Goal: Task Accomplishment & Management: Manage account settings

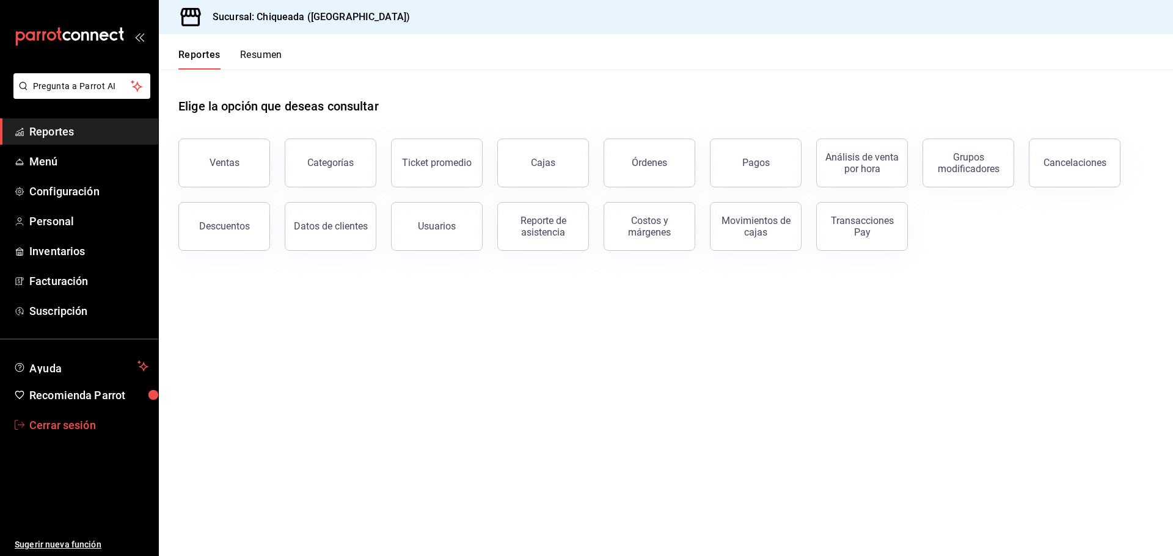
click at [71, 423] on span "Cerrar sesión" at bounding box center [88, 425] width 119 height 16
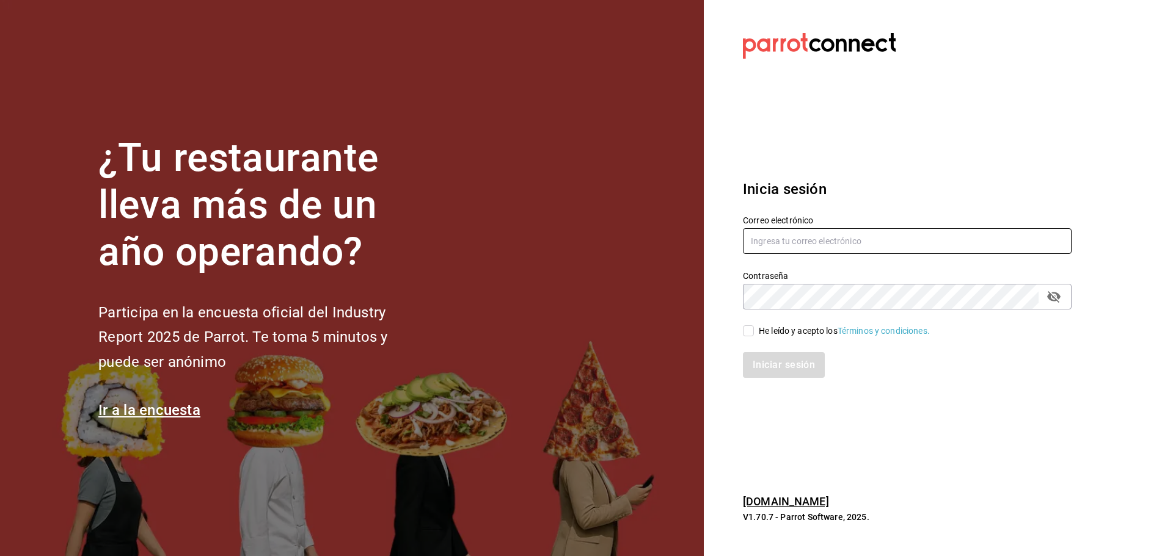
click at [783, 241] on input "text" at bounding box center [907, 241] width 329 height 26
paste input "taqueriadonpepe@cdmx.com"
type input "taqueriadonpepe@cdmx.com"
click at [748, 330] on input "He leído y acepto los Términos y condiciones." at bounding box center [748, 331] width 11 height 11
checkbox input "true"
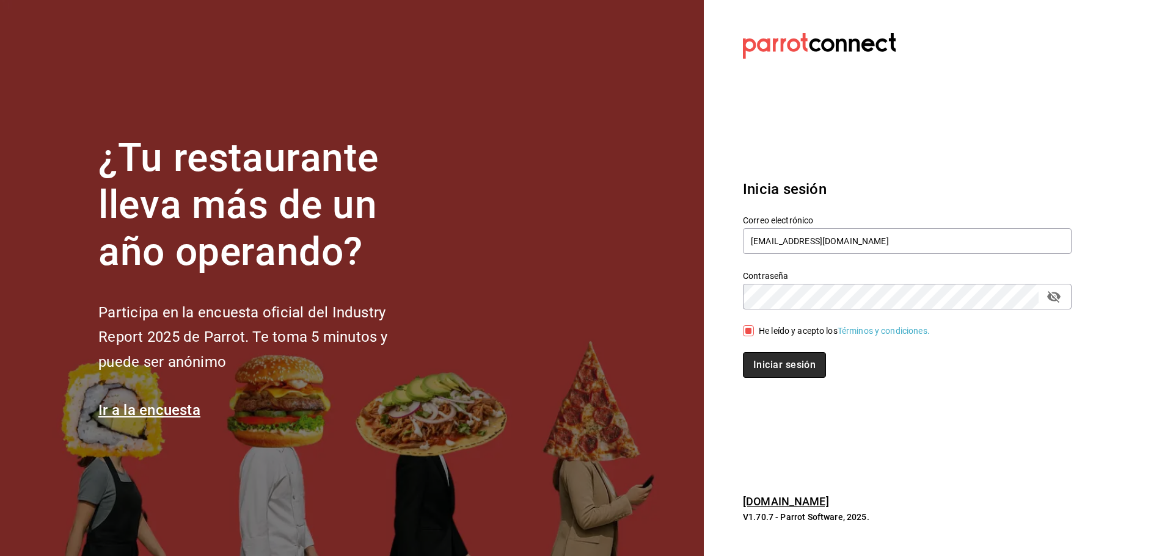
click at [766, 368] on button "Iniciar sesión" at bounding box center [784, 365] width 83 height 26
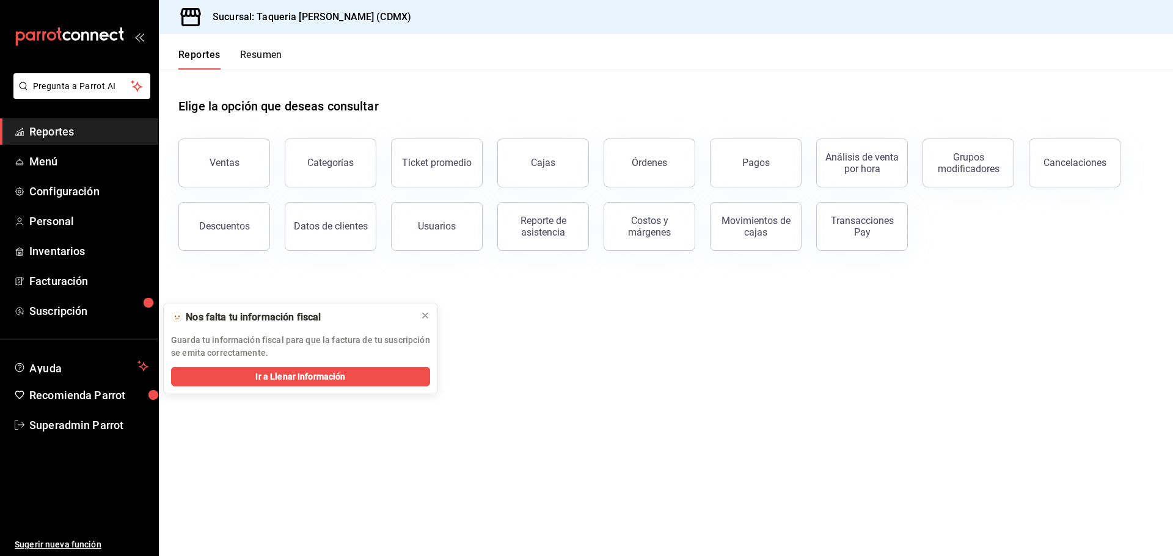
click at [76, 130] on span "Reportes" at bounding box center [88, 131] width 119 height 16
click at [663, 165] on div "Órdenes" at bounding box center [649, 163] width 35 height 12
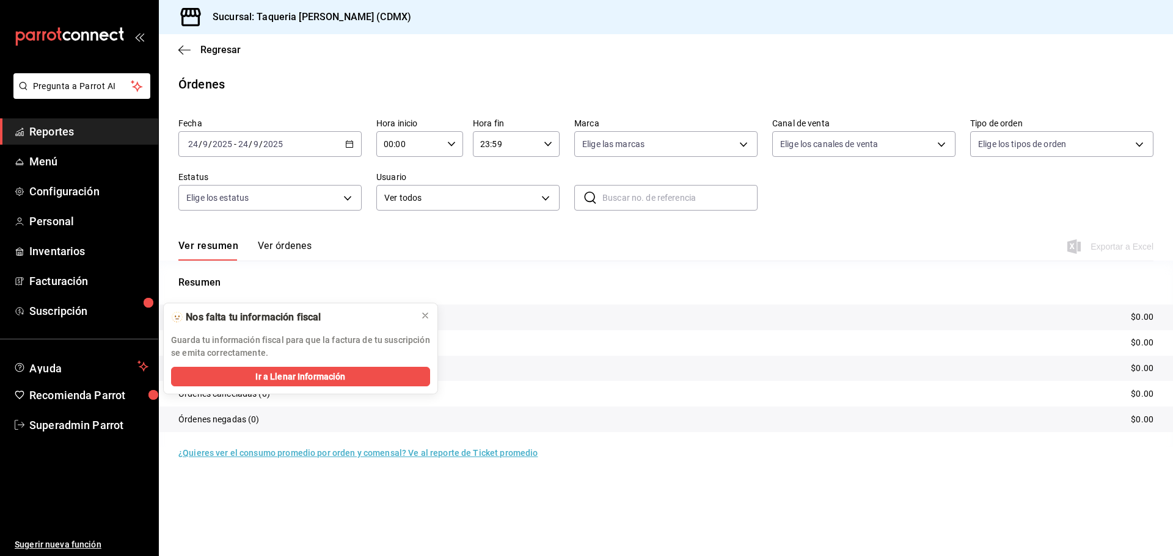
click at [294, 248] on button "Ver órdenes" at bounding box center [285, 250] width 54 height 21
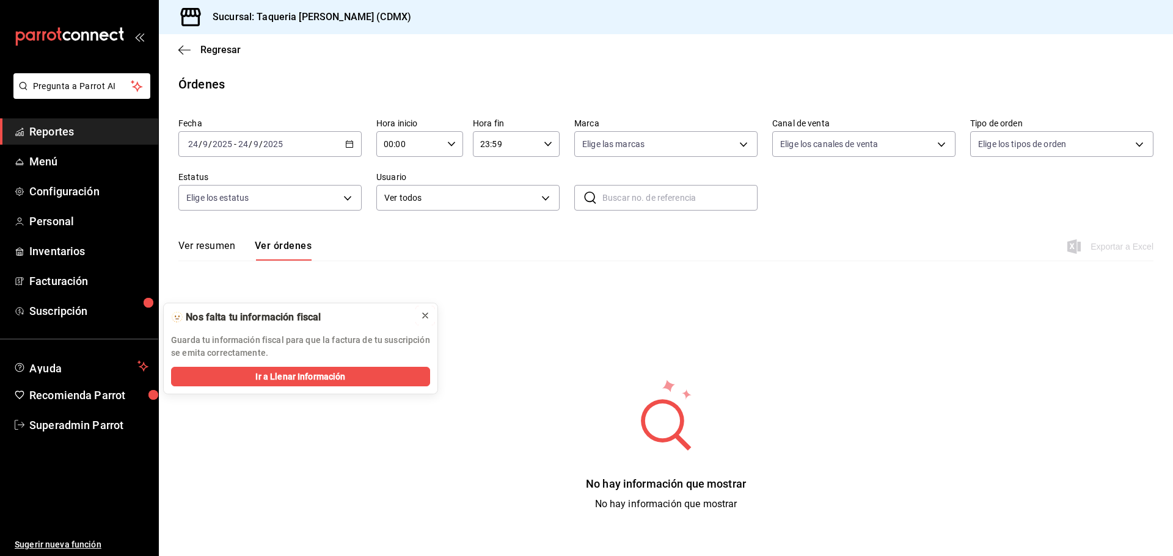
click at [426, 312] on icon at bounding box center [425, 316] width 10 height 10
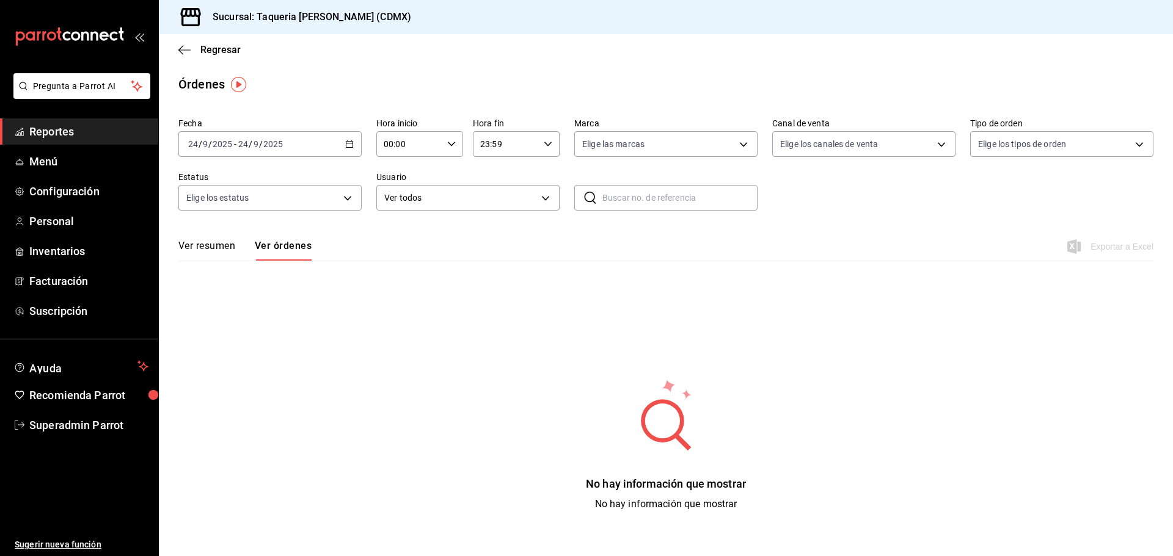
click at [351, 143] on icon "button" at bounding box center [349, 144] width 9 height 9
click at [215, 207] on span "Ayer" at bounding box center [236, 208] width 95 height 13
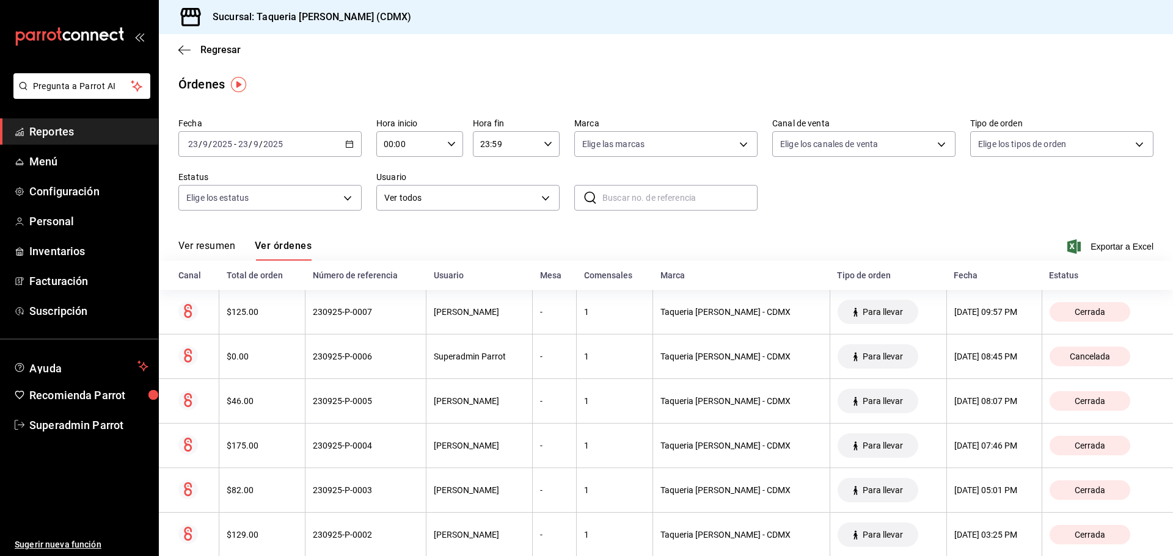
click at [348, 141] on icon "button" at bounding box center [349, 144] width 9 height 9
click at [203, 183] on span "Hoy" at bounding box center [236, 181] width 95 height 13
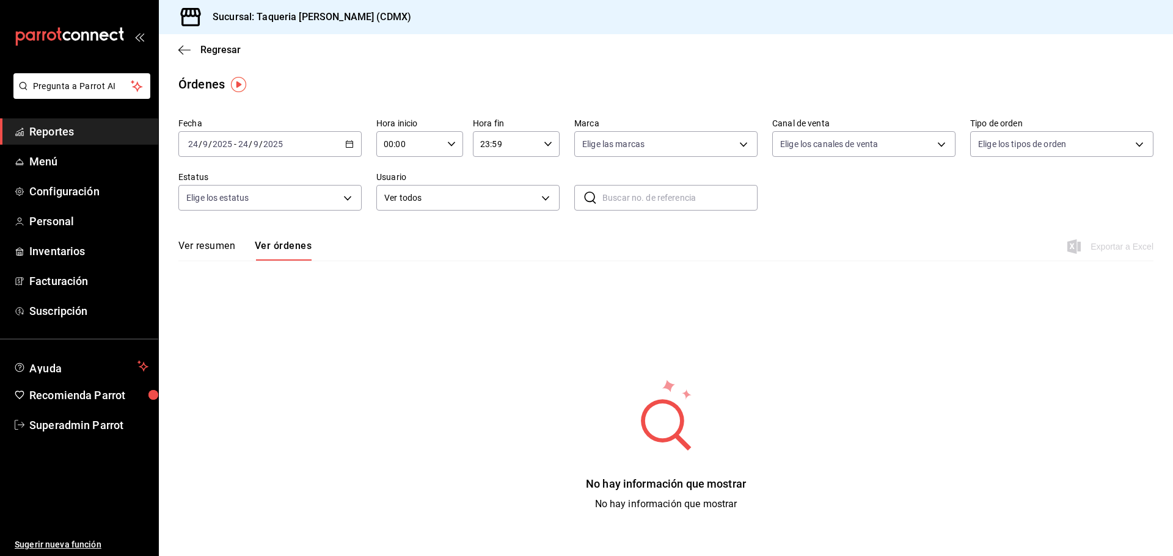
click at [320, 145] on div "[DATE] [DATE] - [DATE] [DATE]" at bounding box center [269, 144] width 183 height 26
click at [243, 212] on span "Ayer" at bounding box center [236, 208] width 95 height 13
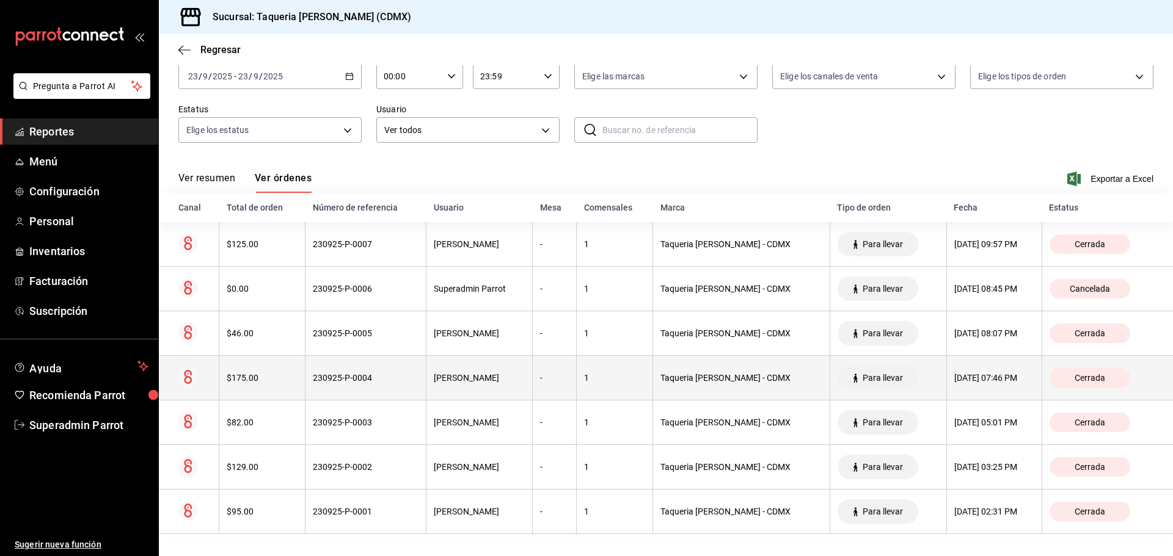
scroll to position [71, 0]
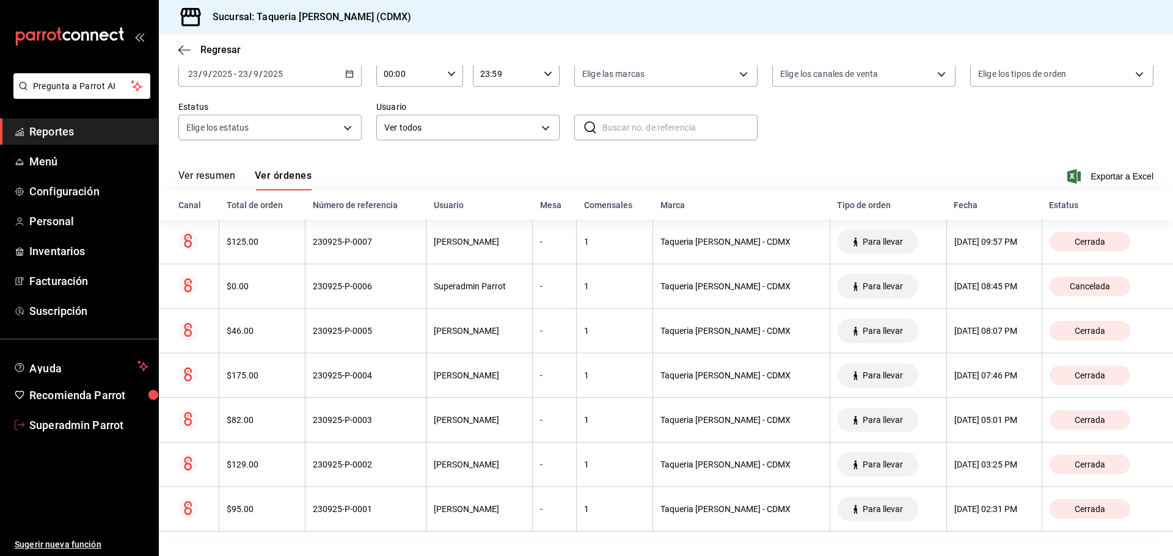
click at [83, 424] on span "Superadmin Parrot" at bounding box center [88, 425] width 119 height 16
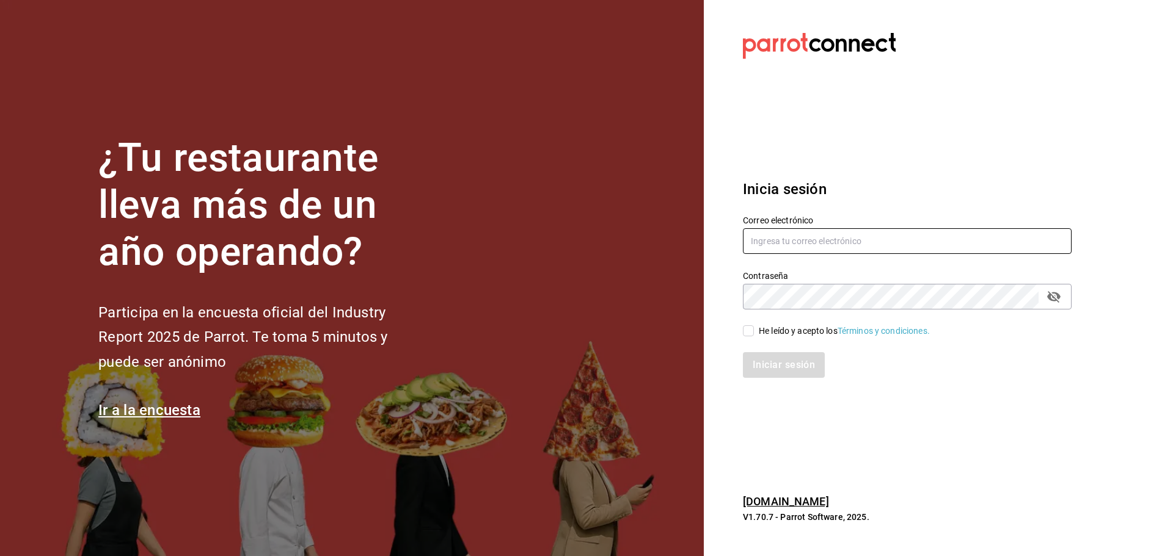
click at [765, 242] on input "text" at bounding box center [907, 241] width 329 height 26
paste input "[EMAIL_ADDRESS][PERSON_NAME][DOMAIN_NAME]"
type input "[EMAIL_ADDRESS][PERSON_NAME][DOMAIN_NAME]"
click at [758, 331] on span "He leído y acepto los Términos y condiciones." at bounding box center [842, 331] width 176 height 13
click at [754, 331] on input "He leído y acepto los Términos y condiciones." at bounding box center [748, 331] width 11 height 11
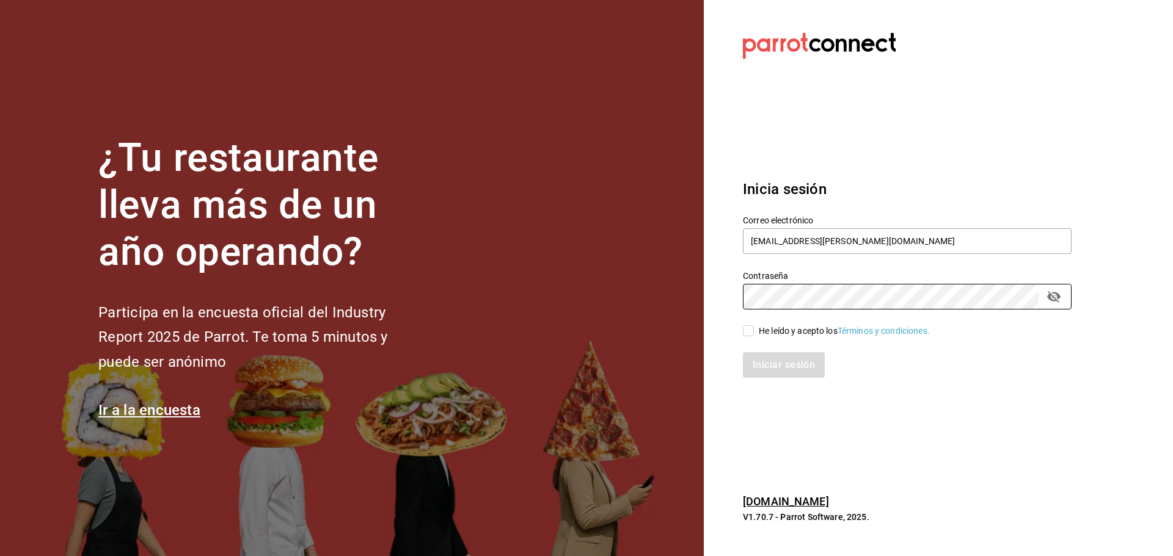
checkbox input "true"
click at [761, 370] on button "Iniciar sesión" at bounding box center [784, 365] width 83 height 26
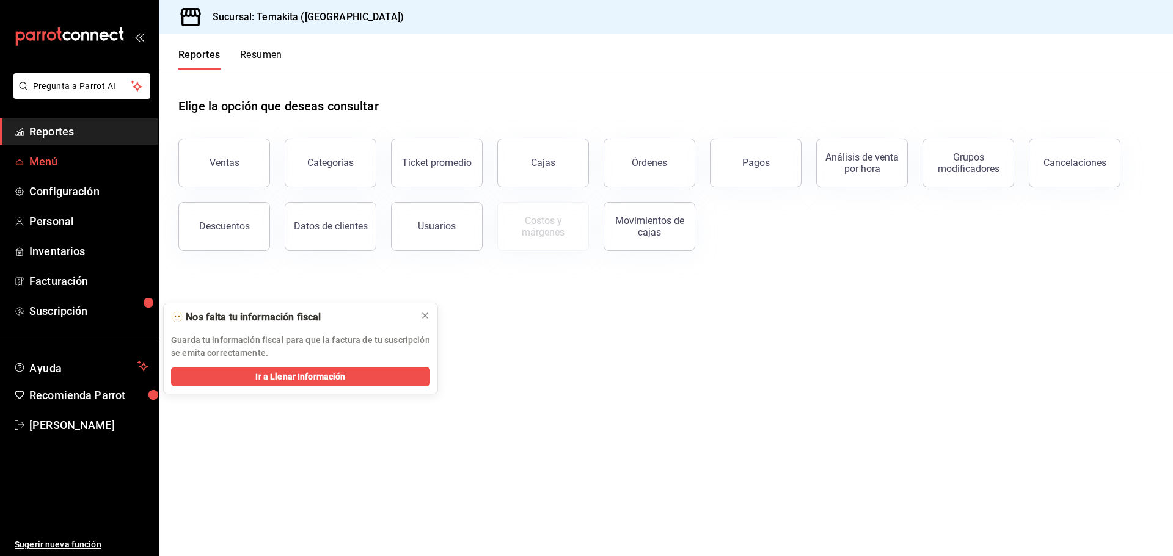
click at [84, 163] on span "Menú" at bounding box center [88, 161] width 119 height 16
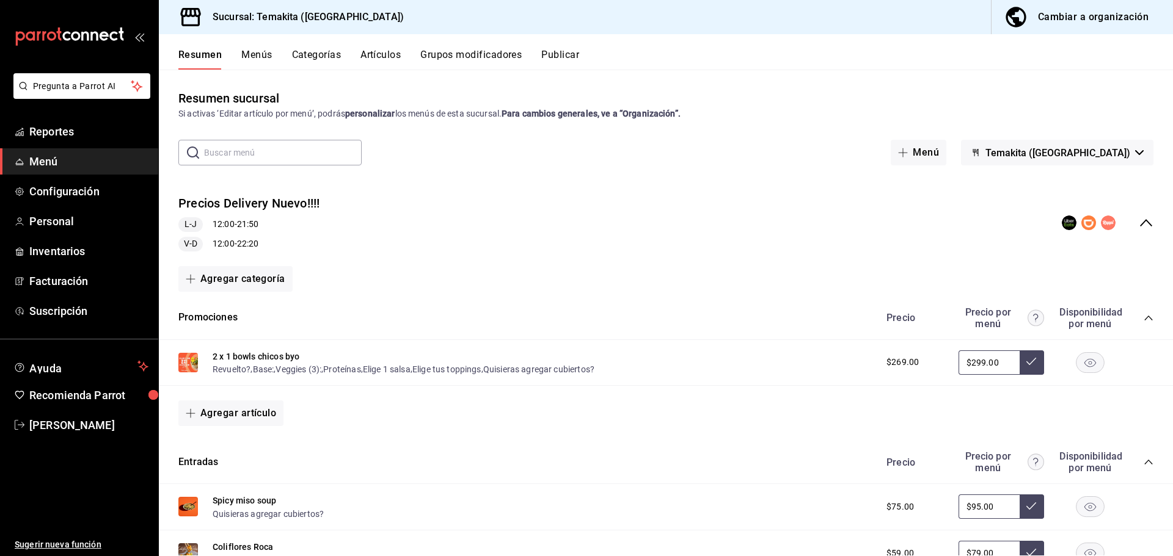
click at [1144, 318] on icon "collapse-category-row" at bounding box center [1149, 318] width 10 height 10
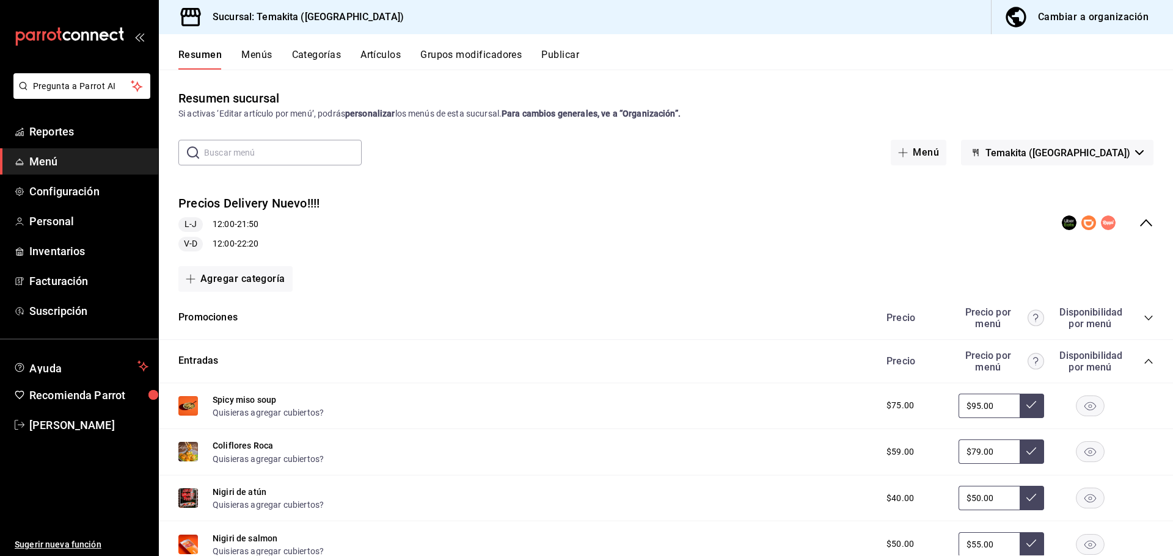
click at [1144, 360] on icon "collapse-category-row" at bounding box center [1149, 362] width 10 height 10
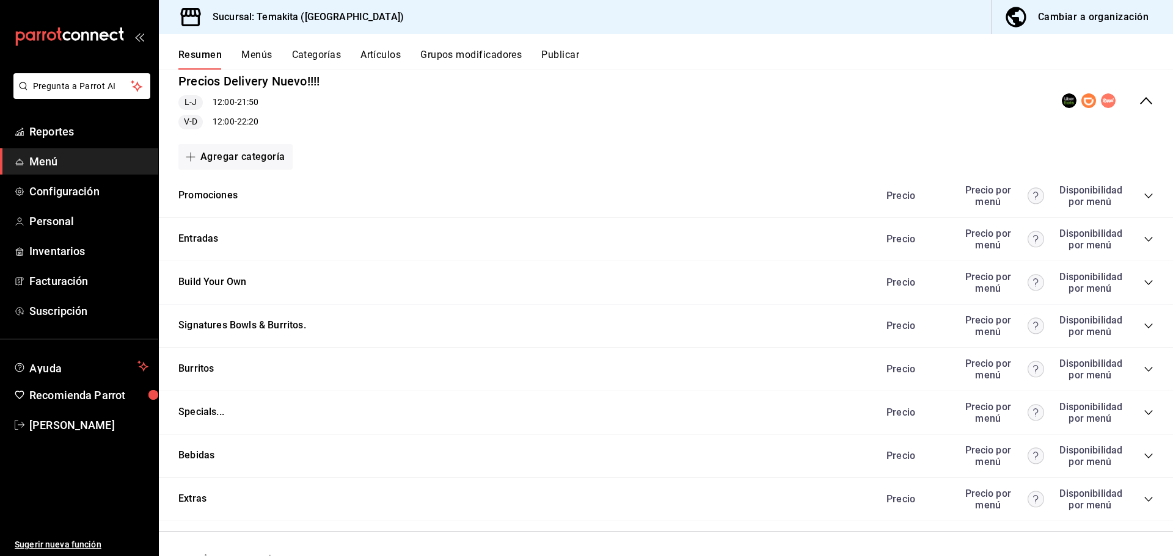
scroll to position [183, 0]
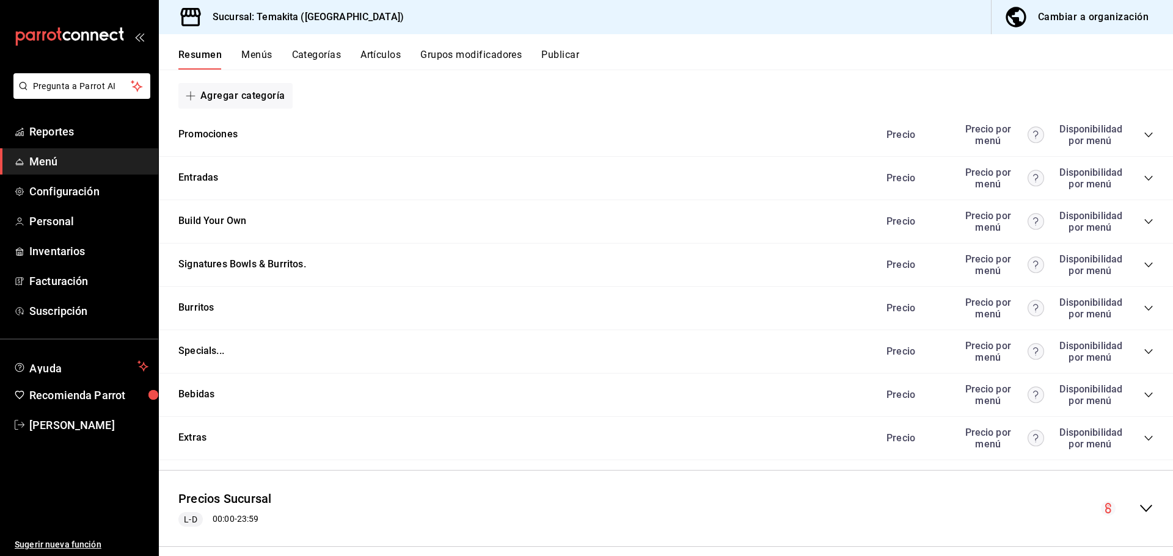
click at [1144, 269] on icon "collapse-category-row" at bounding box center [1149, 265] width 10 height 10
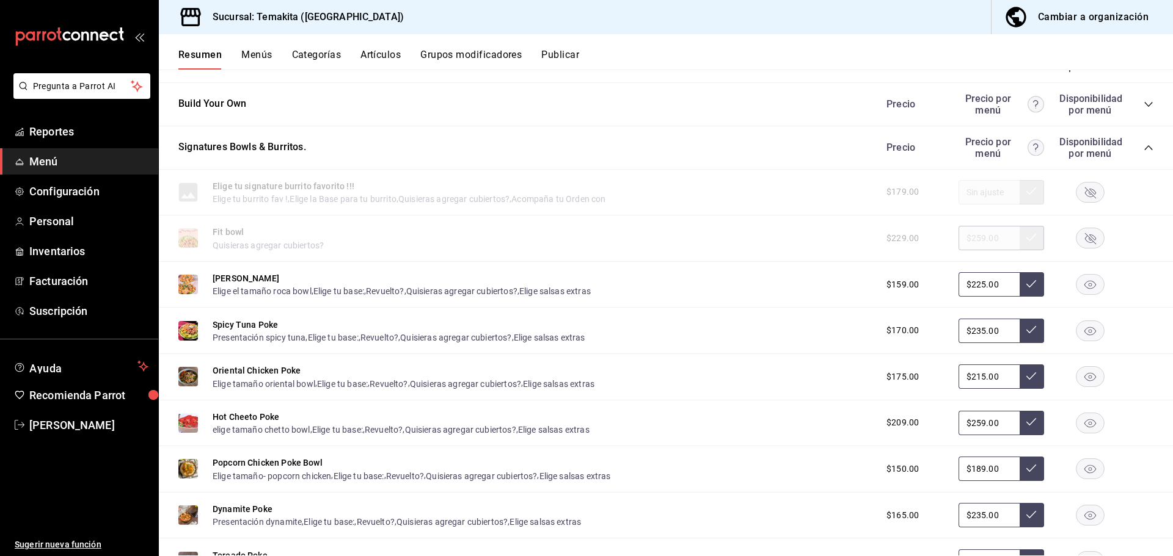
scroll to position [367, 0]
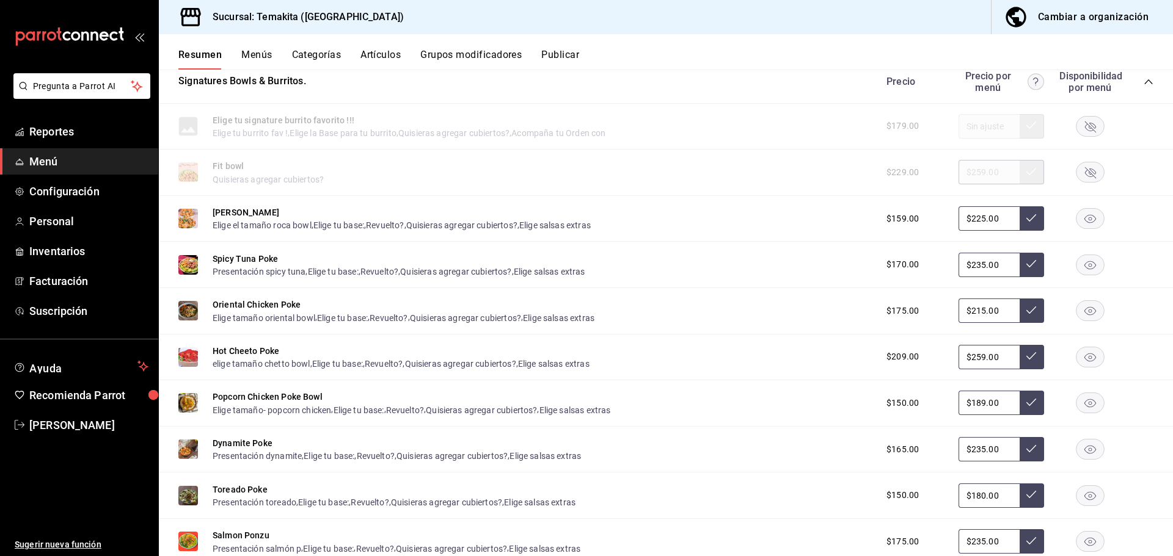
click at [80, 158] on span "Menú" at bounding box center [88, 161] width 119 height 16
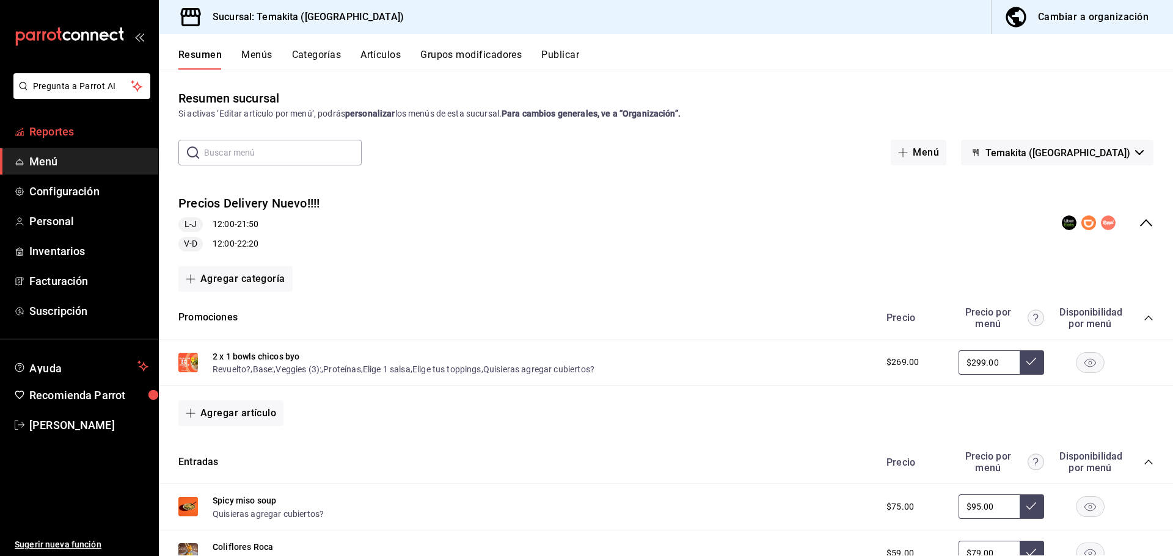
click at [73, 130] on span "Reportes" at bounding box center [88, 131] width 119 height 16
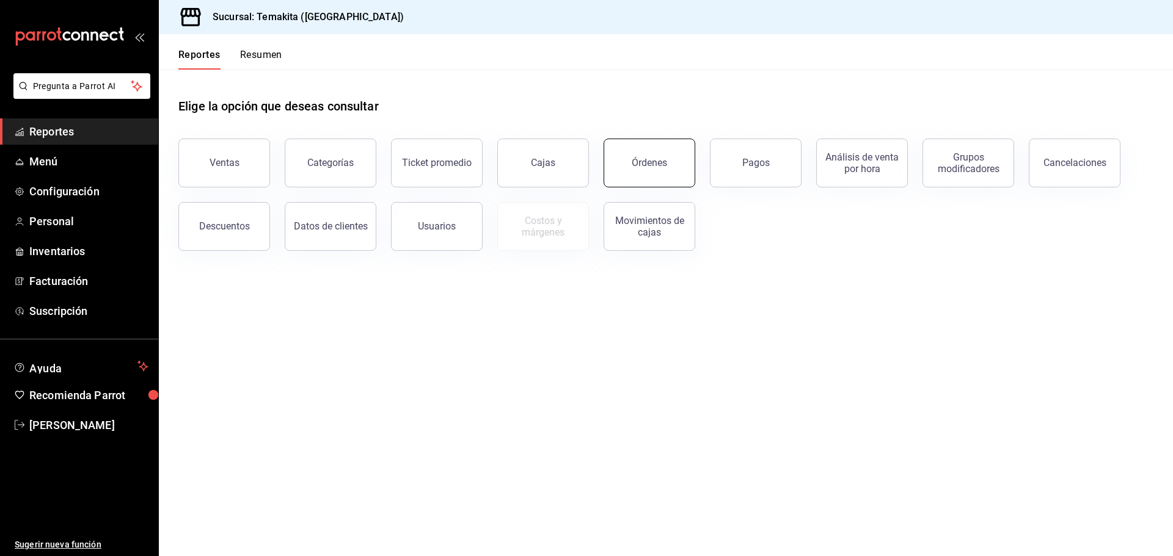
click at [656, 172] on button "Órdenes" at bounding box center [650, 163] width 92 height 49
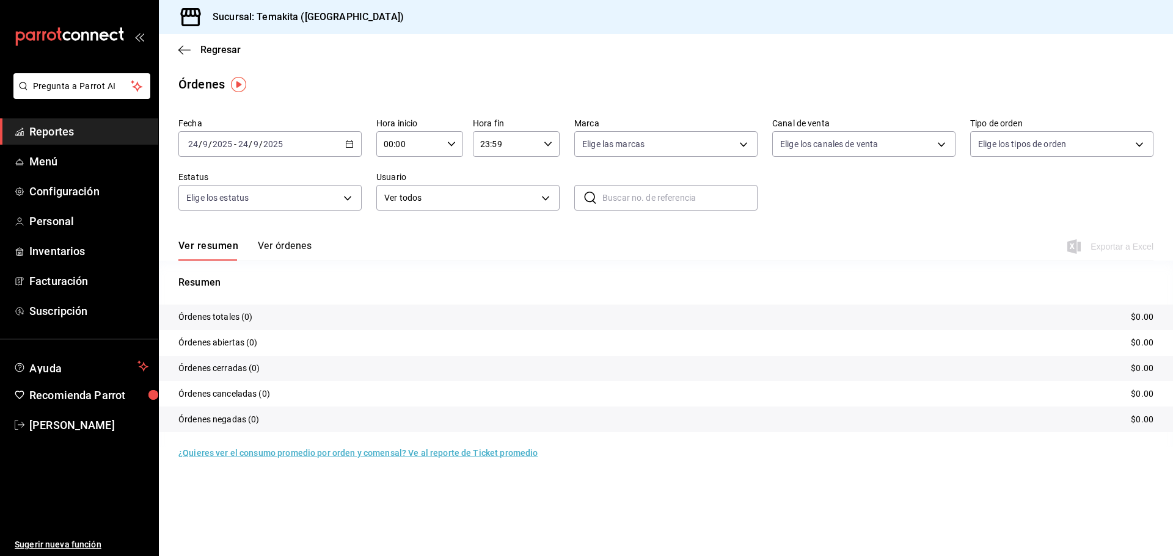
click at [276, 246] on button "Ver órdenes" at bounding box center [285, 250] width 54 height 21
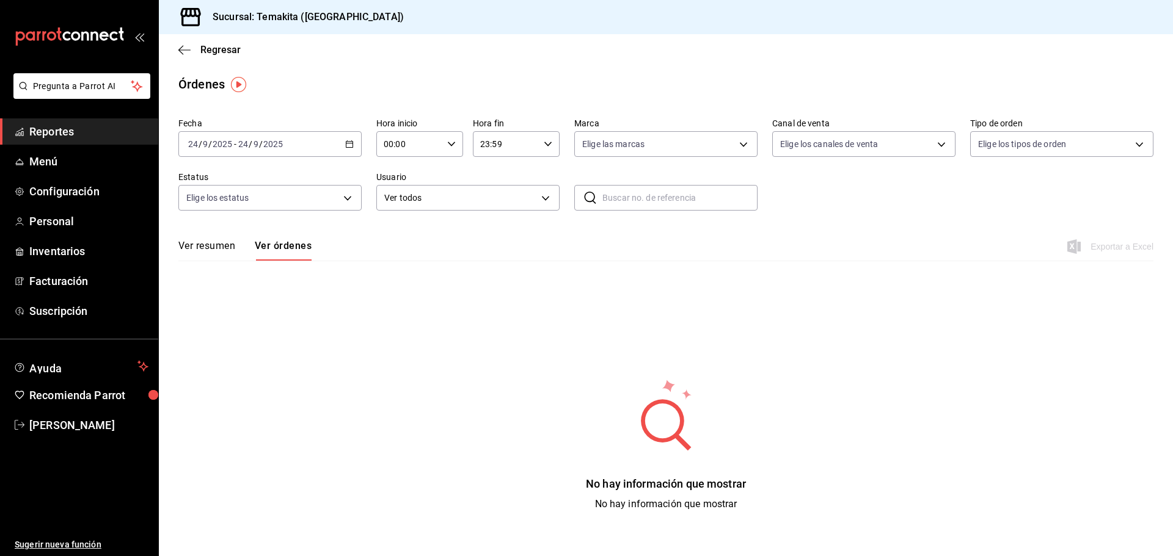
click at [352, 144] on \(Stroke\) "button" at bounding box center [349, 144] width 7 height 7
click at [207, 216] on li "Ayer" at bounding box center [236, 208] width 114 height 27
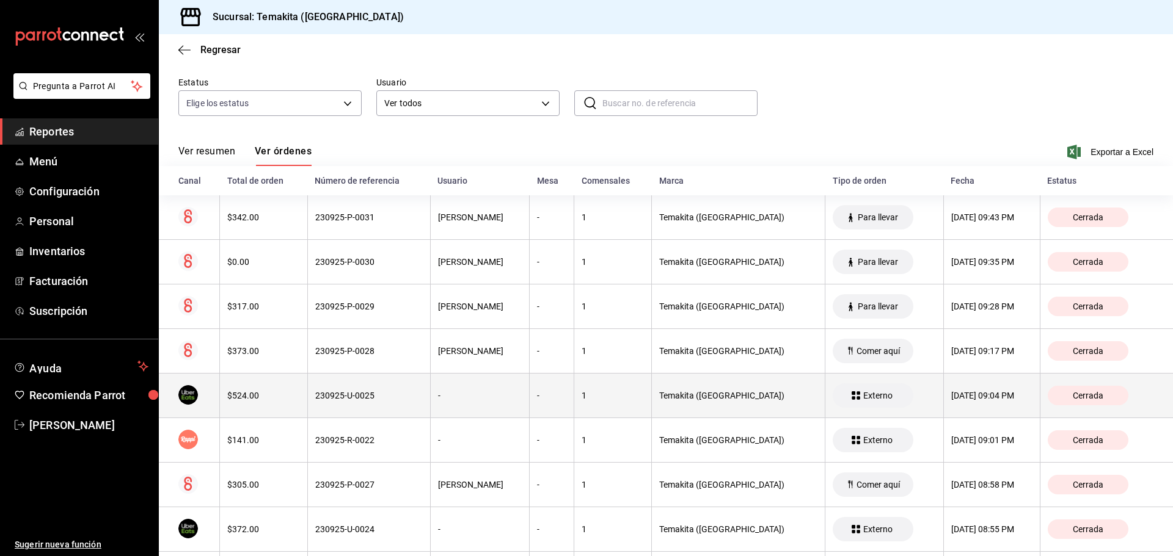
scroll to position [122, 0]
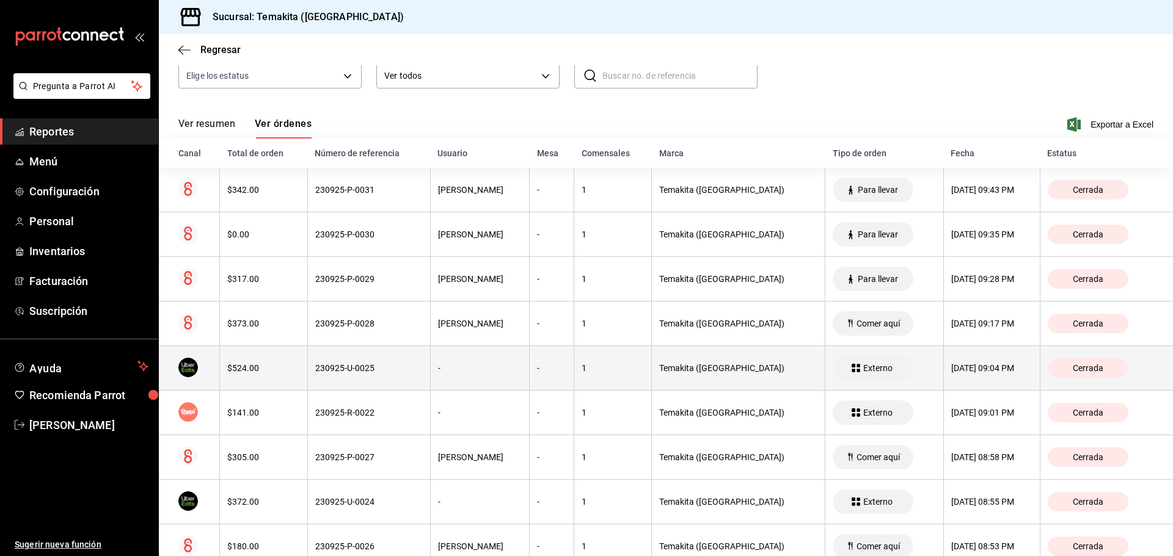
click at [343, 367] on div "230925-U-0025" at bounding box center [369, 368] width 108 height 10
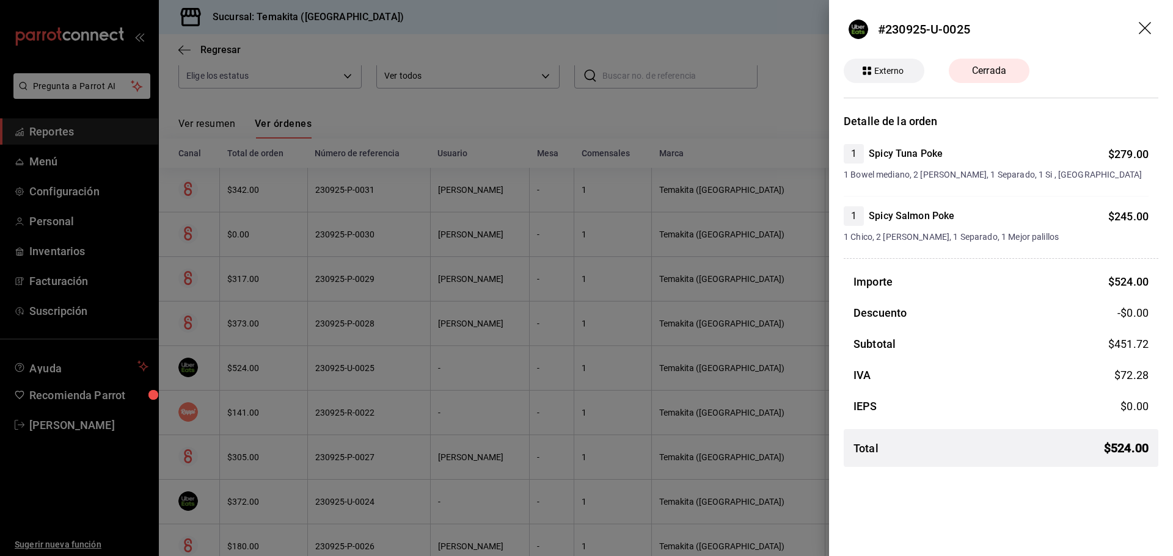
click at [924, 485] on div "#230925-U-0025 Externo Cerrada Detalle de la orden 1 Spicy Tuna Poke $ 279.00 1…" at bounding box center [1001, 278] width 344 height 556
click at [624, 459] on div at bounding box center [586, 278] width 1173 height 556
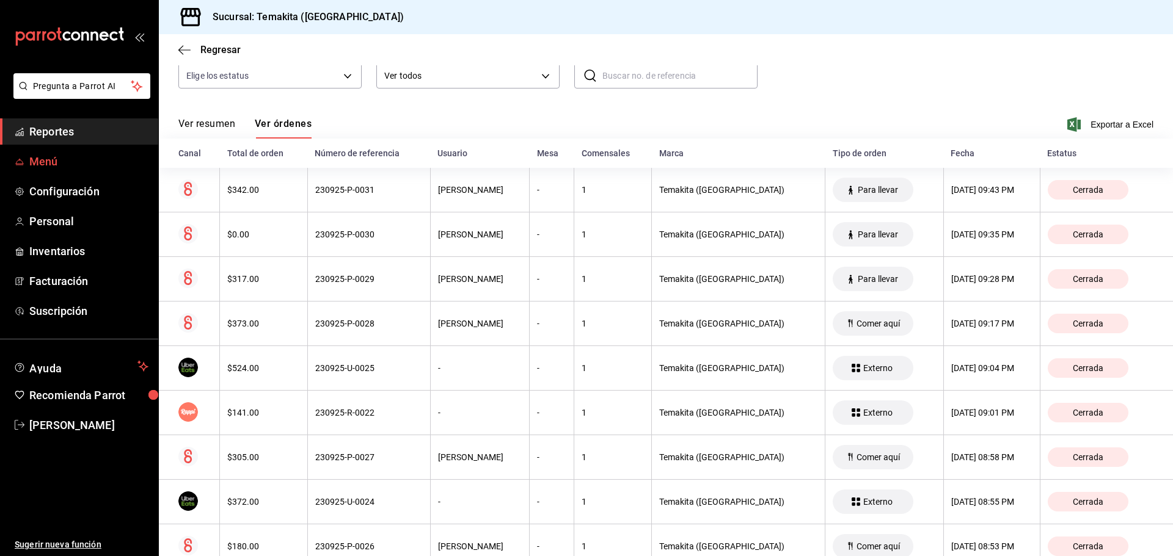
click at [53, 162] on span "Menú" at bounding box center [88, 161] width 119 height 16
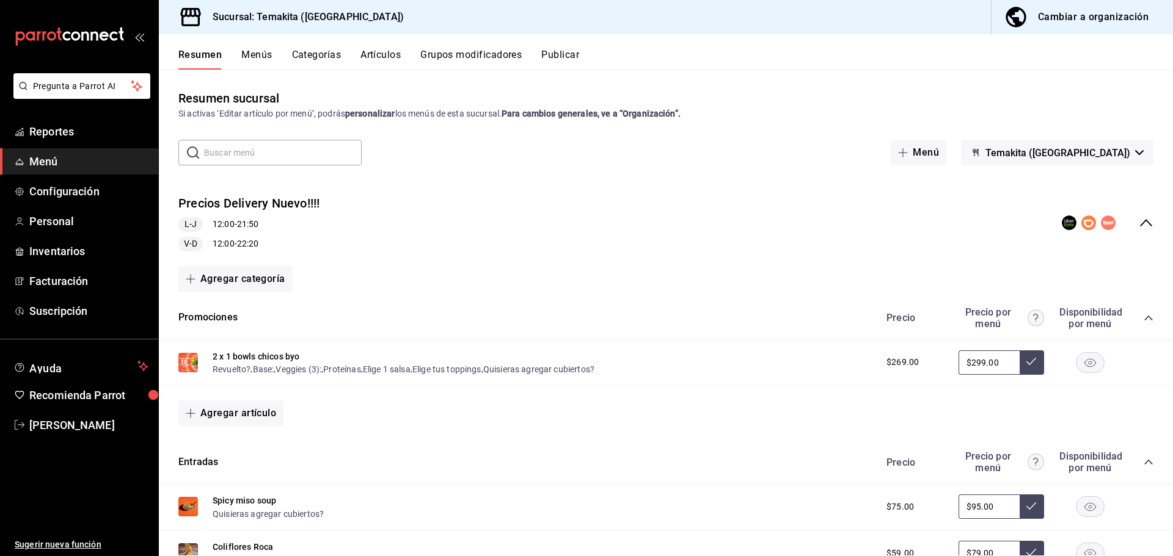
click at [1140, 222] on icon "collapse-menu-row" at bounding box center [1146, 222] width 12 height 7
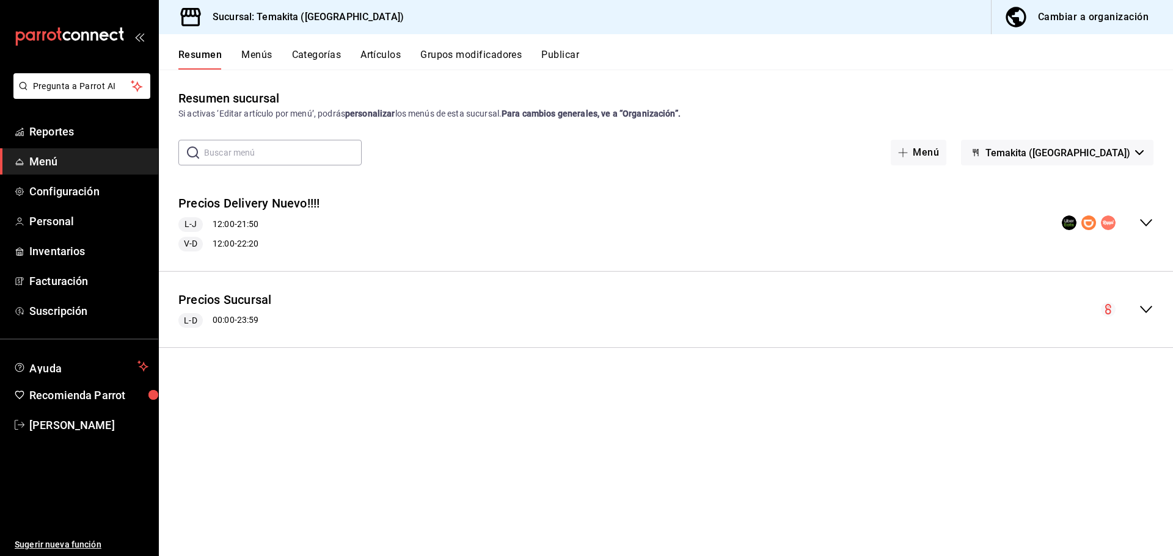
click at [252, 58] on button "Menús" at bounding box center [256, 59] width 31 height 21
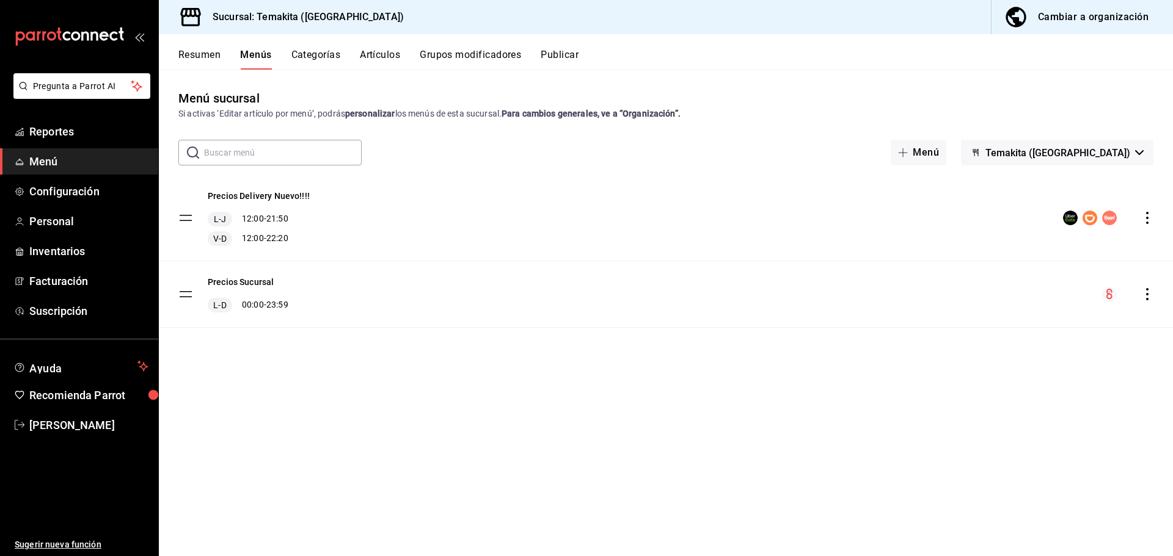
click at [1147, 294] on icon "actions" at bounding box center [1147, 294] width 2 height 12
click at [451, 391] on div at bounding box center [586, 278] width 1173 height 556
click at [1147, 214] on icon "actions" at bounding box center [1147, 218] width 12 height 12
click at [808, 210] on div at bounding box center [586, 278] width 1173 height 556
click at [1109, 293] on circle "menu-maker-table" at bounding box center [1109, 294] width 15 height 15
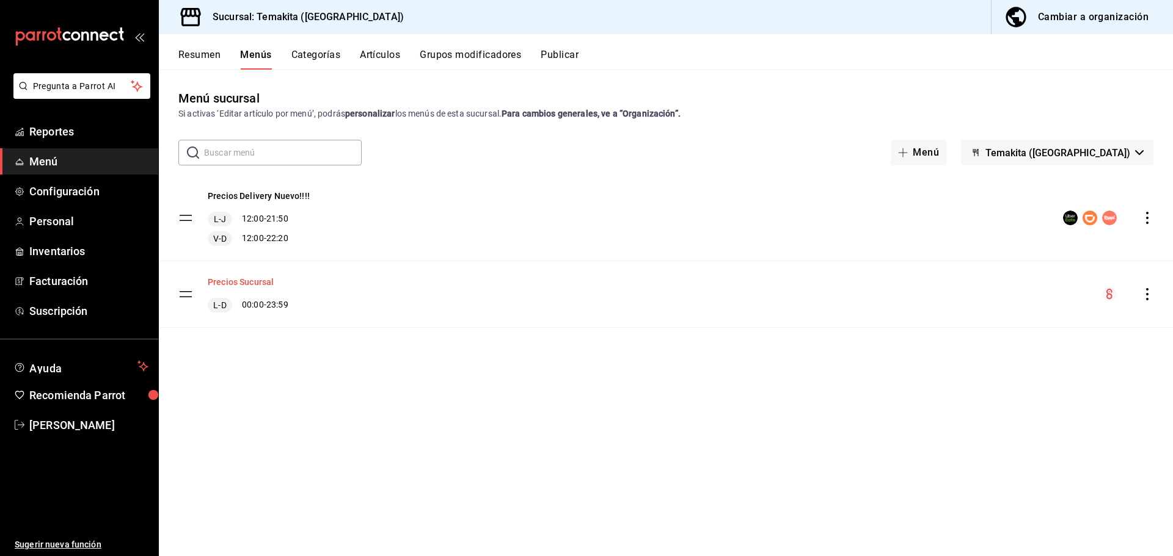
click at [240, 280] on button "Precios Sucursal" at bounding box center [241, 282] width 66 height 12
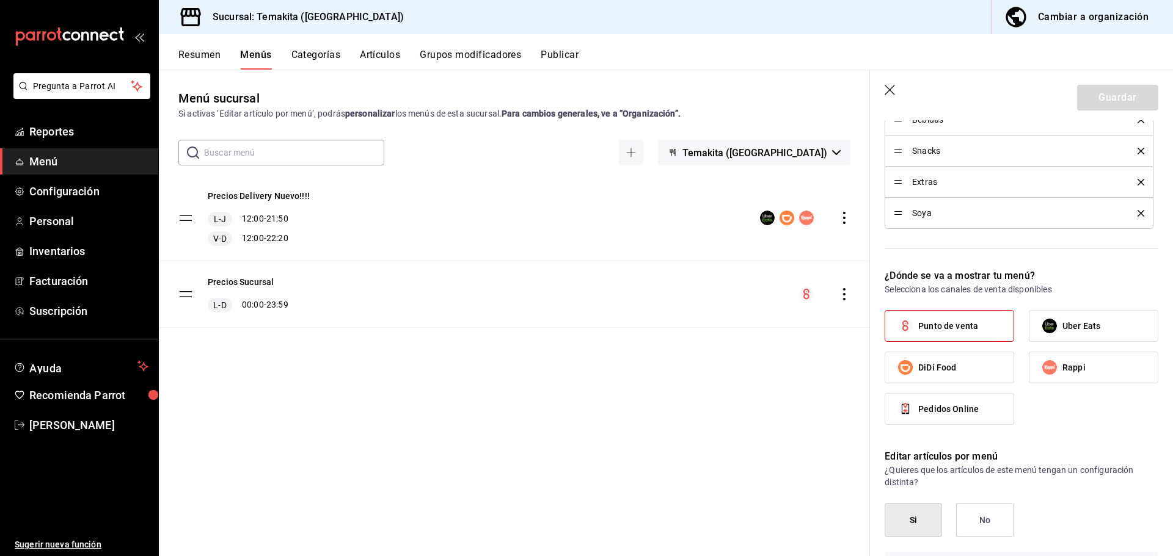
scroll to position [550, 0]
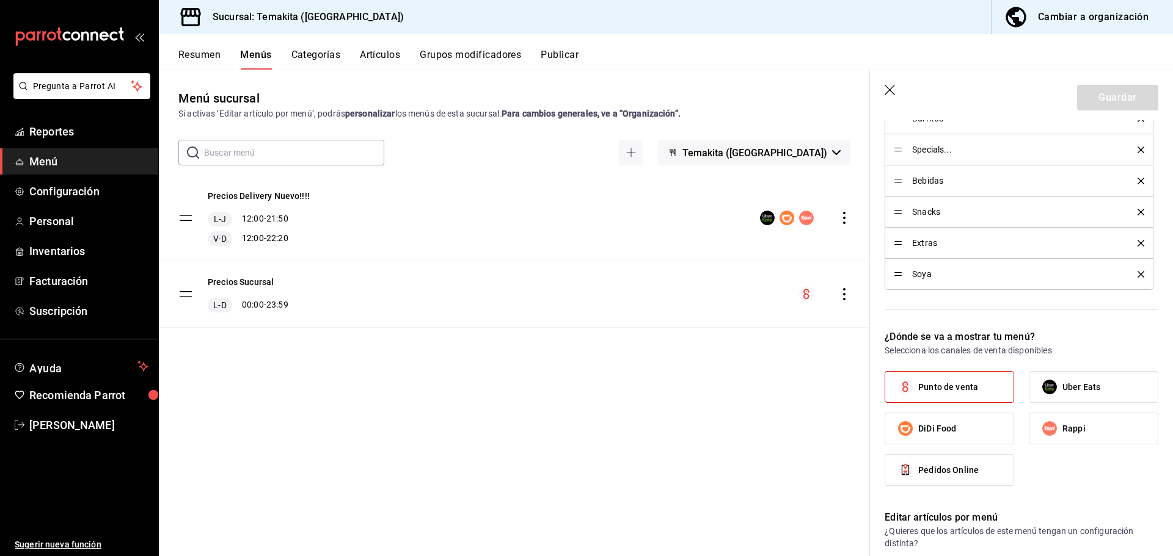
click at [894, 89] on icon "button" at bounding box center [891, 91] width 12 height 12
checkbox input "false"
type input "1758737740592"
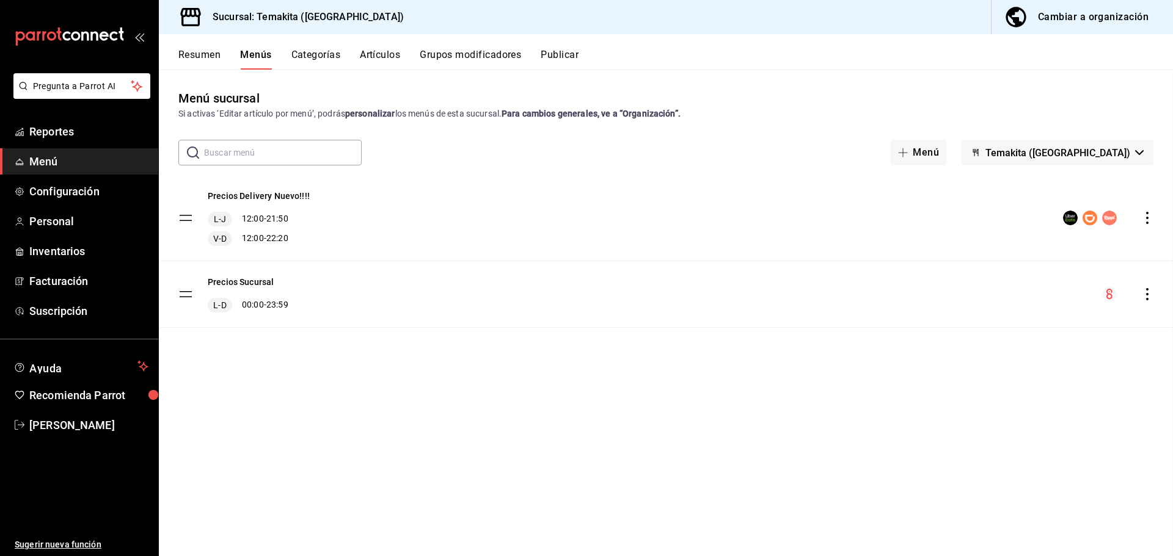
checkbox input "false"
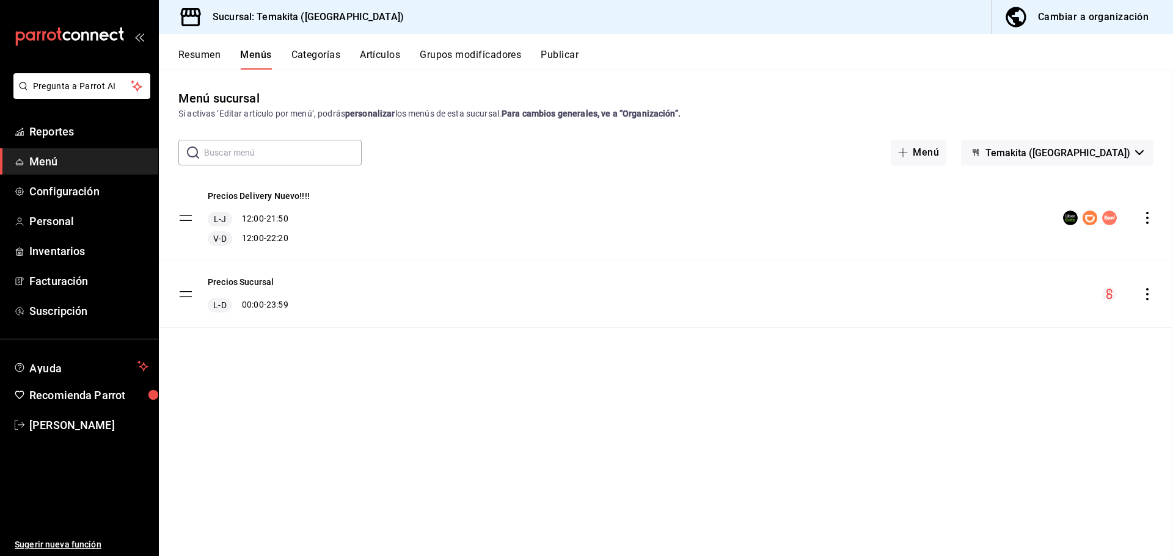
checkbox input "false"
click at [192, 54] on button "Resumen" at bounding box center [199, 59] width 42 height 21
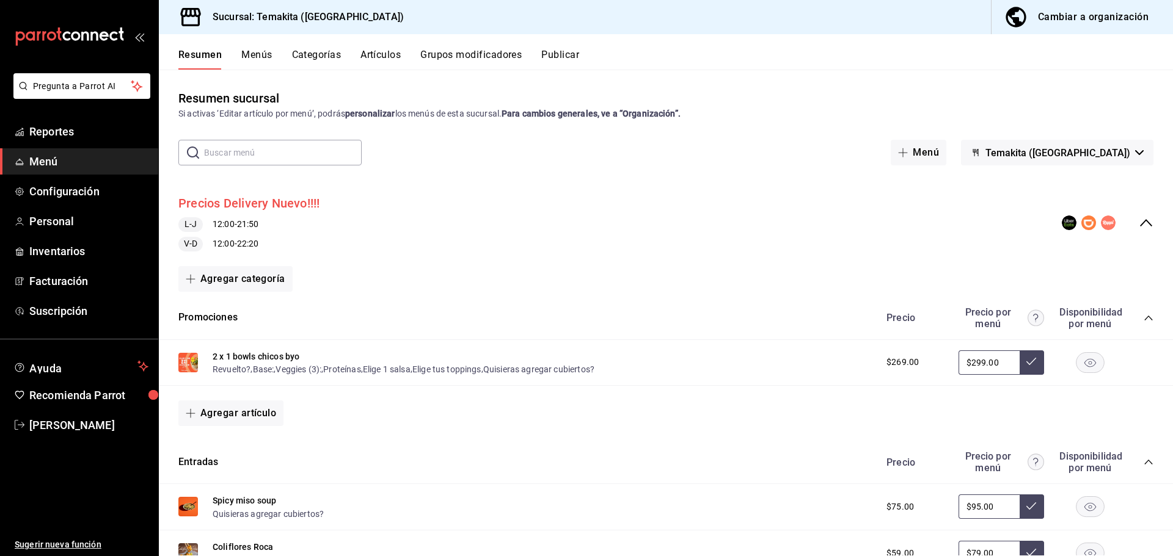
click at [246, 197] on button "Precios Delivery Nuevo!!!!" at bounding box center [249, 204] width 142 height 18
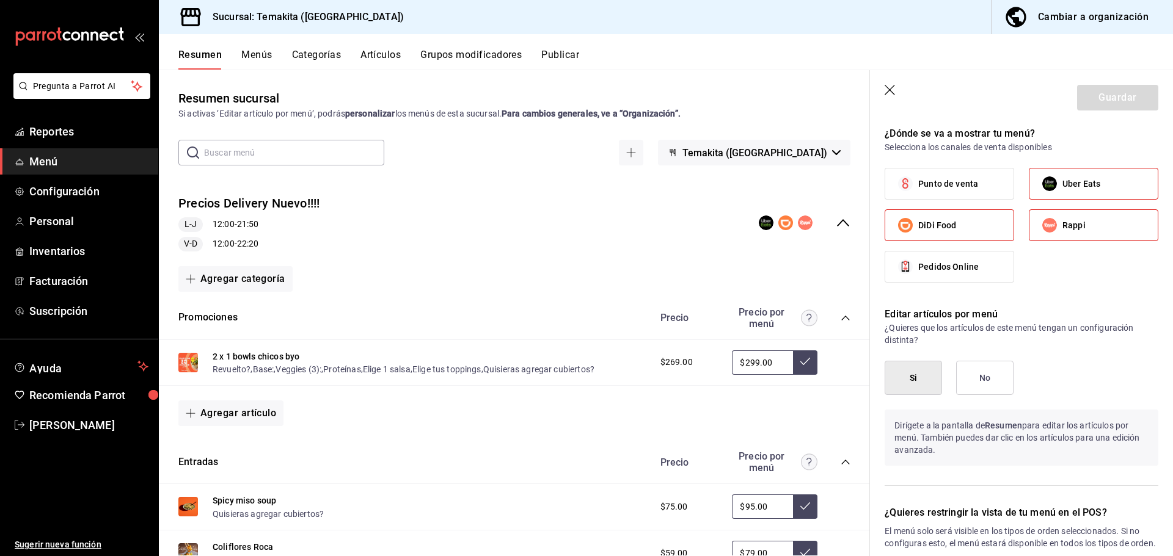
scroll to position [855, 0]
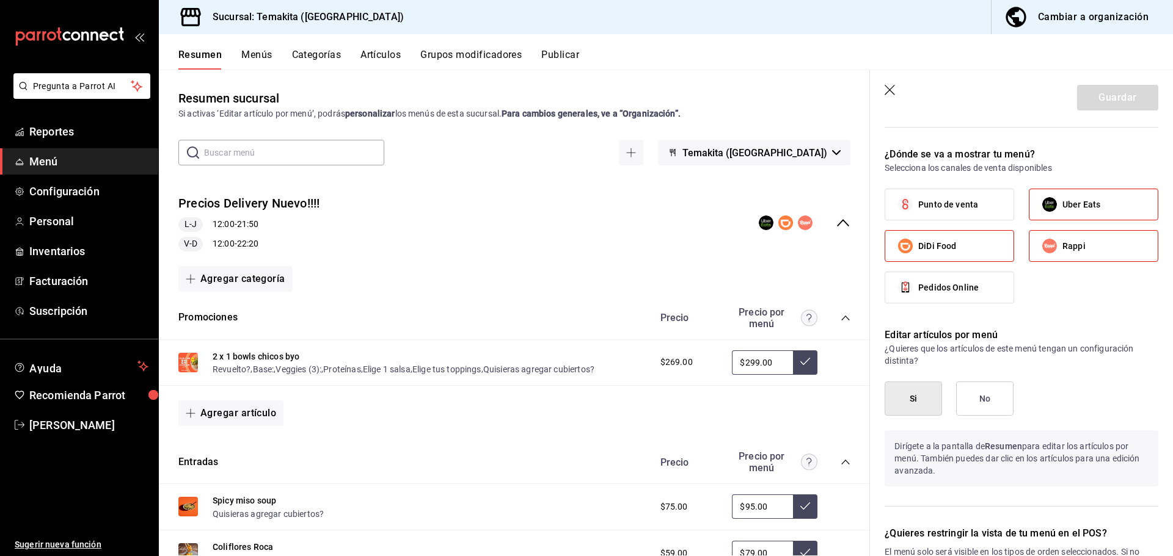
click at [886, 88] on icon "button" at bounding box center [891, 91] width 12 height 12
checkbox input "false"
type input "1758737751015"
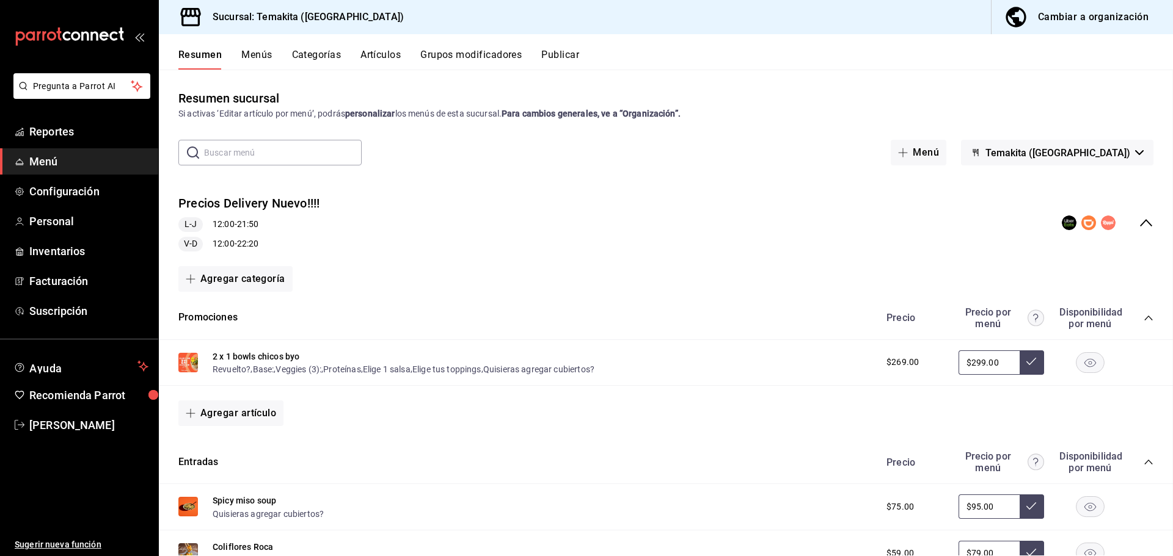
checkbox input "false"
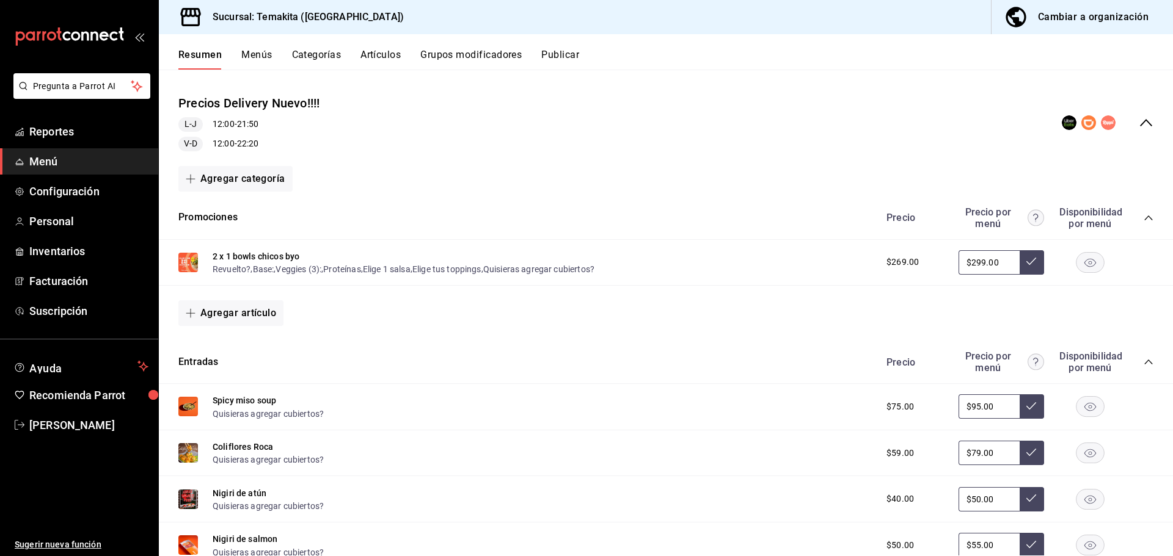
scroll to position [122, 0]
